Goal: Task Accomplishment & Management: Use online tool/utility

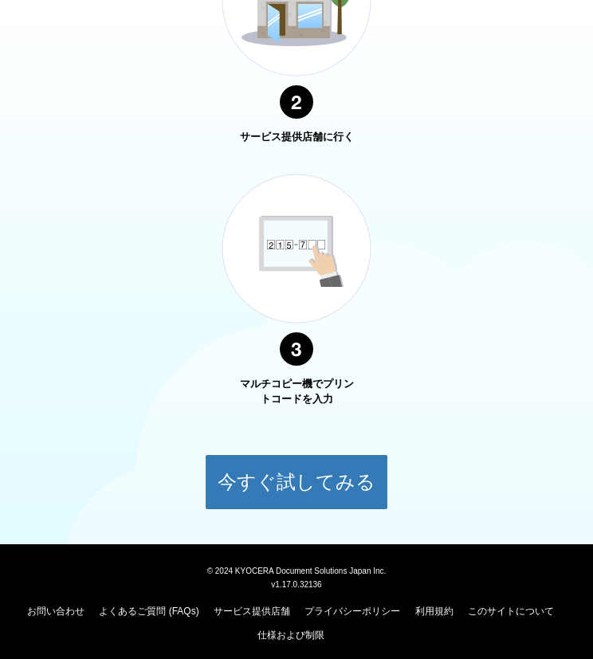
scroll to position [996, 0]
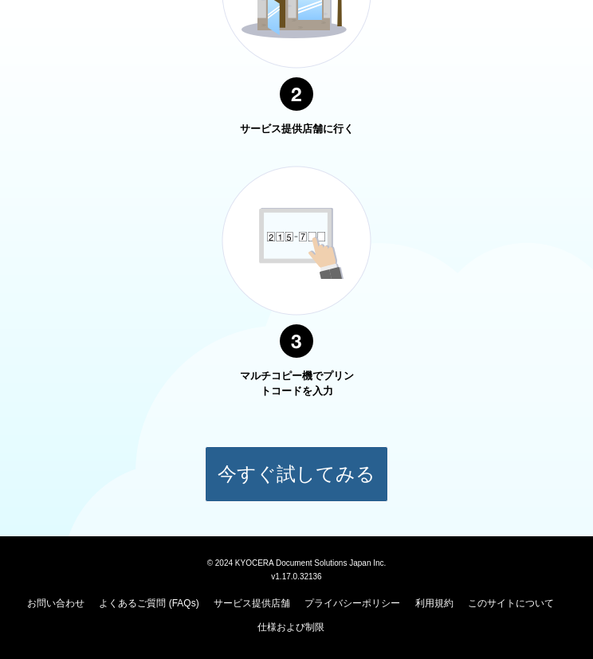
click at [299, 452] on button "今すぐ試してみる" at bounding box center [296, 474] width 183 height 56
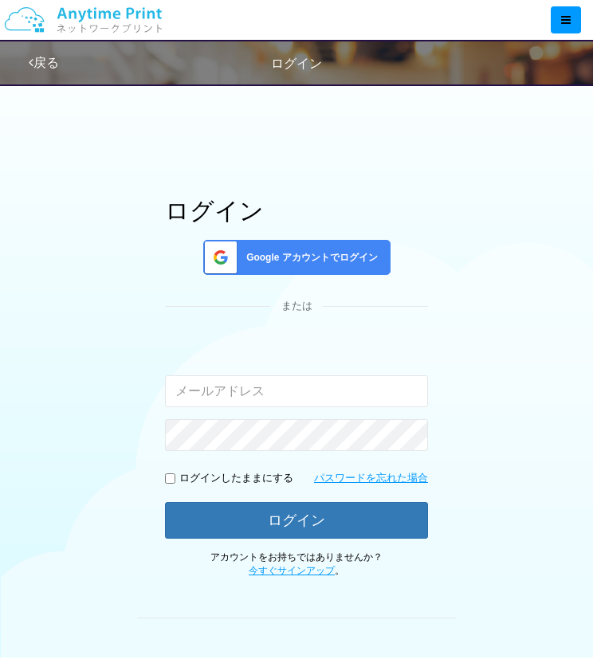
click at [293, 245] on div "Google アカウントでログイン" at bounding box center [296, 257] width 187 height 35
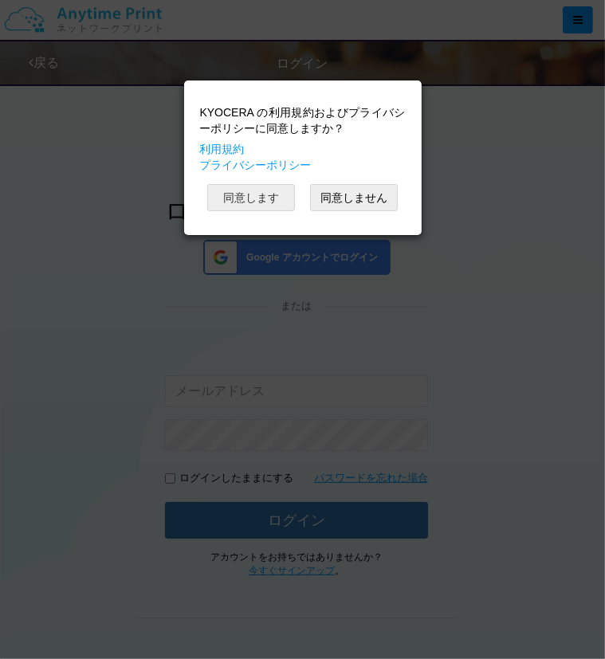
click at [254, 206] on button "同意します" at bounding box center [251, 197] width 88 height 27
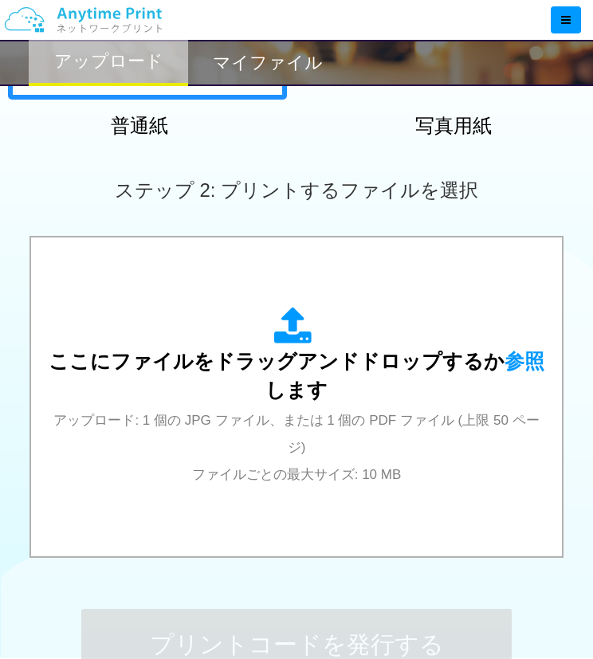
scroll to position [370, 0]
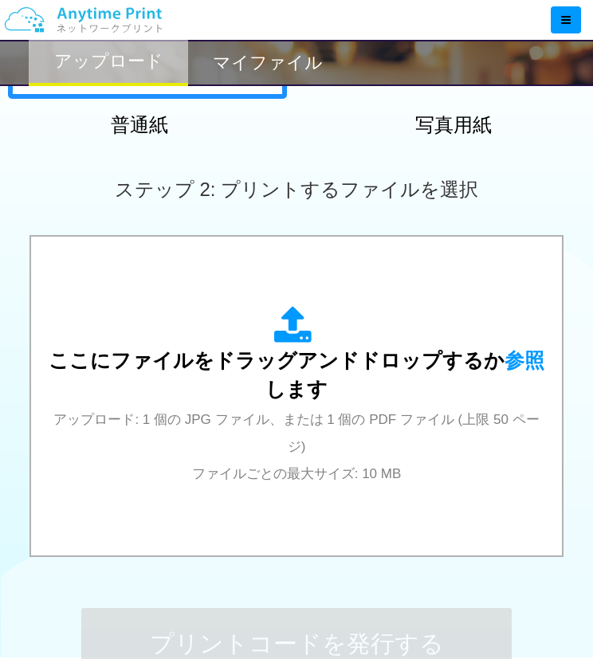
click at [373, 349] on span "ここにファイルをドラッグアンドドロップするか 参照 します" at bounding box center [297, 374] width 496 height 51
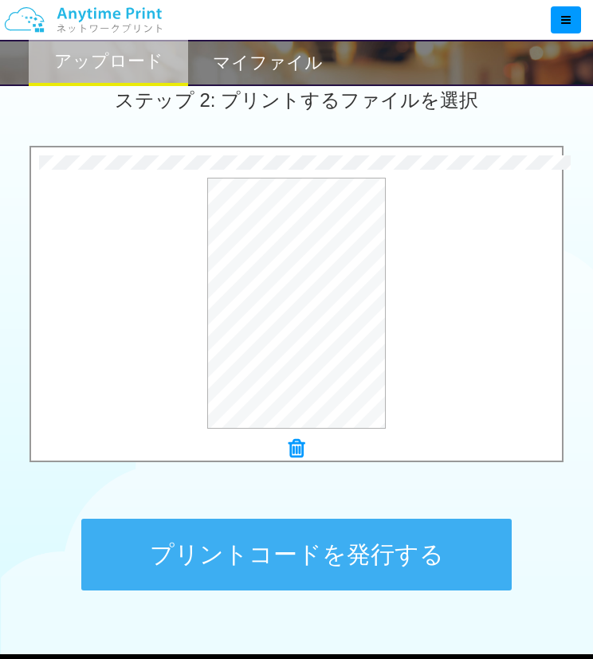
scroll to position [577, 0]
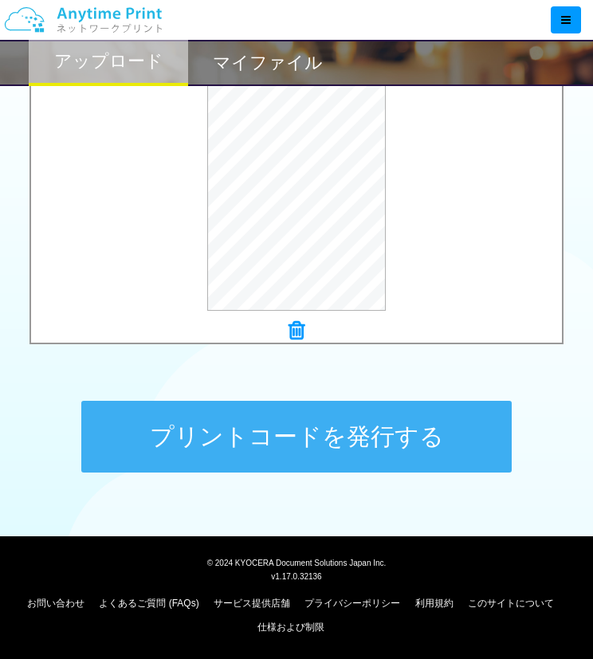
click at [273, 442] on button "プリントコードを発行する" at bounding box center [296, 437] width 430 height 72
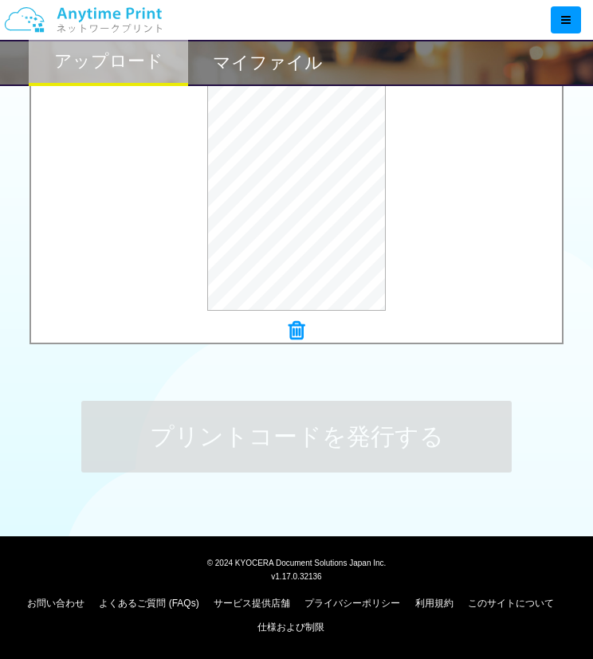
scroll to position [0, 0]
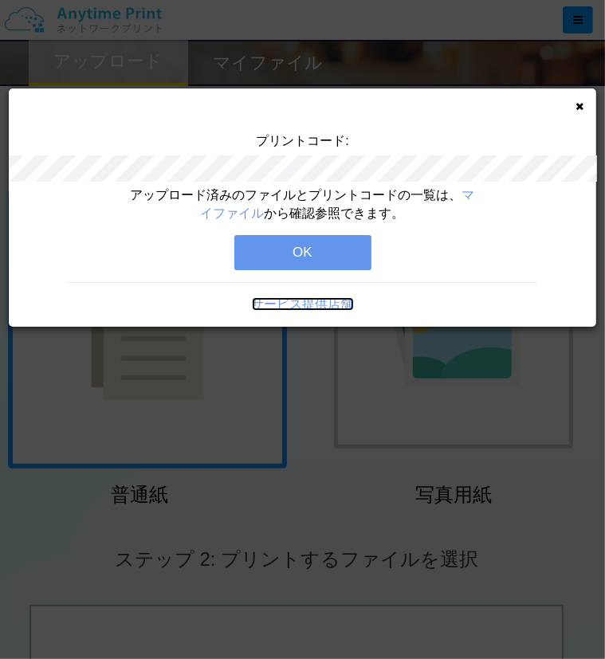
click at [299, 303] on link "サービス提供店舗" at bounding box center [303, 304] width 102 height 14
click at [578, 101] on icon at bounding box center [579, 106] width 8 height 10
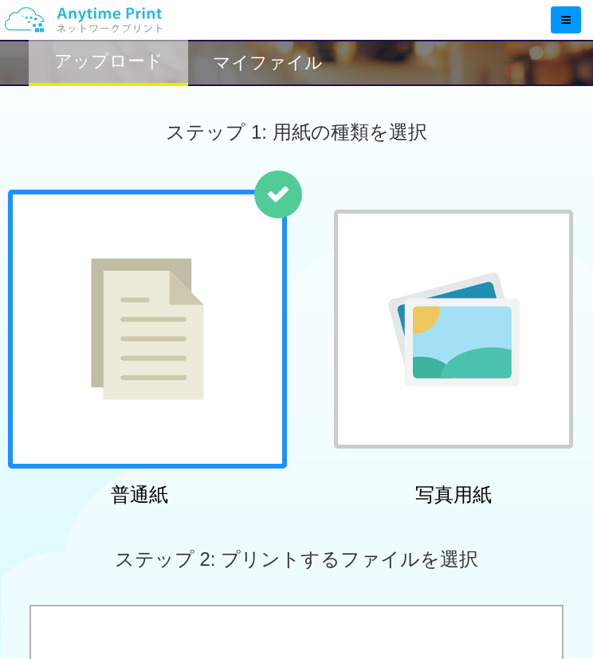
scroll to position [577, 0]
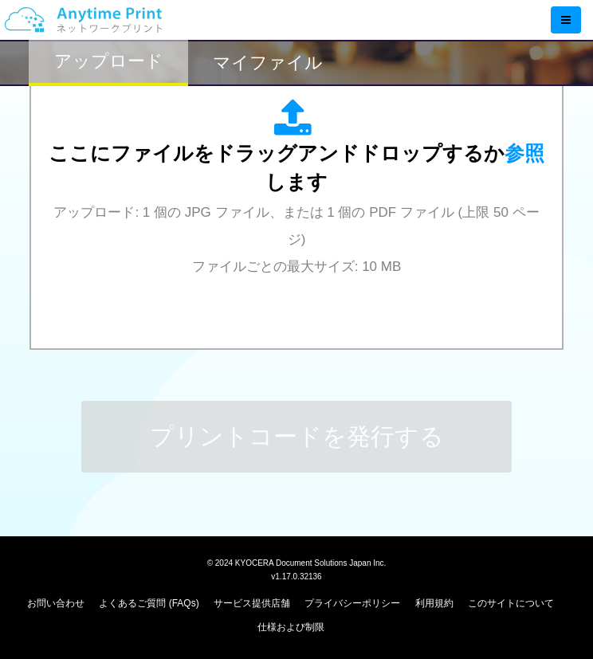
click at [249, 44] on div "マイファイル" at bounding box center [267, 63] width 159 height 46
